Goal: Find contact information: Find contact information

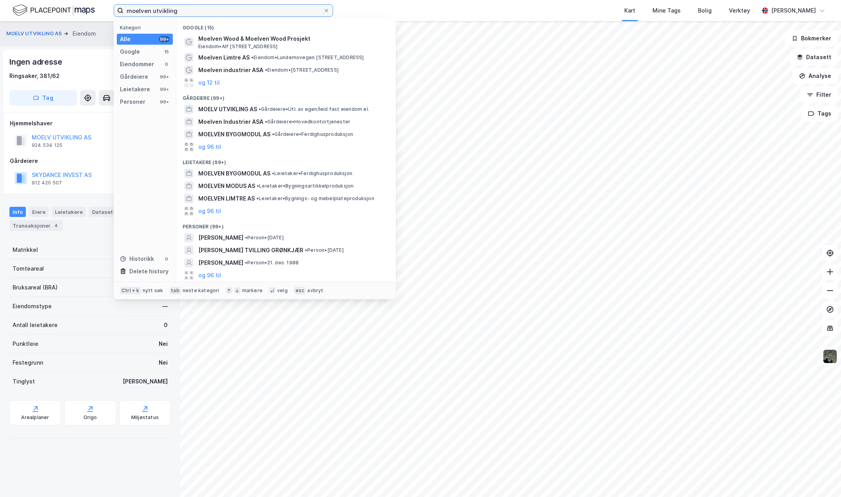
drag, startPoint x: 178, startPoint y: 8, endPoint x: 121, endPoint y: 14, distance: 56.3
click at [121, 14] on label "moelven utvikling" at bounding box center [223, 10] width 219 height 13
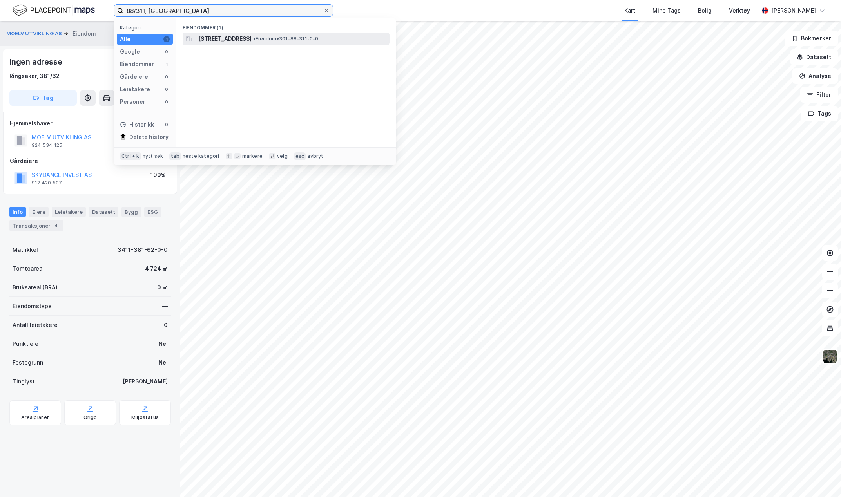
type input "88/311, [GEOGRAPHIC_DATA]"
click at [215, 39] on span "[STREET_ADDRESS]" at bounding box center [224, 38] width 53 height 9
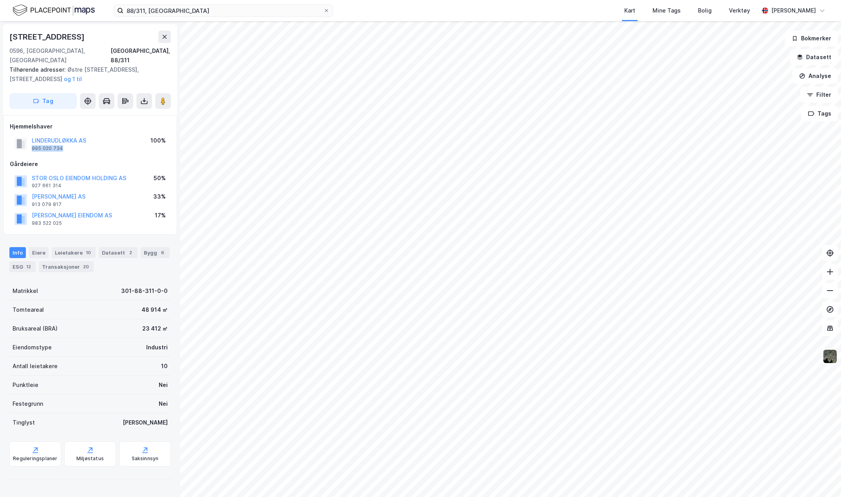
drag, startPoint x: 75, startPoint y: 140, endPoint x: 31, endPoint y: 141, distance: 44.3
click at [31, 141] on div "LINDERUDLØKKA AS 995 020 734" at bounding box center [50, 144] width 72 height 16
copy div "995 020 734"
